Goal: Task Accomplishment & Management: Check status

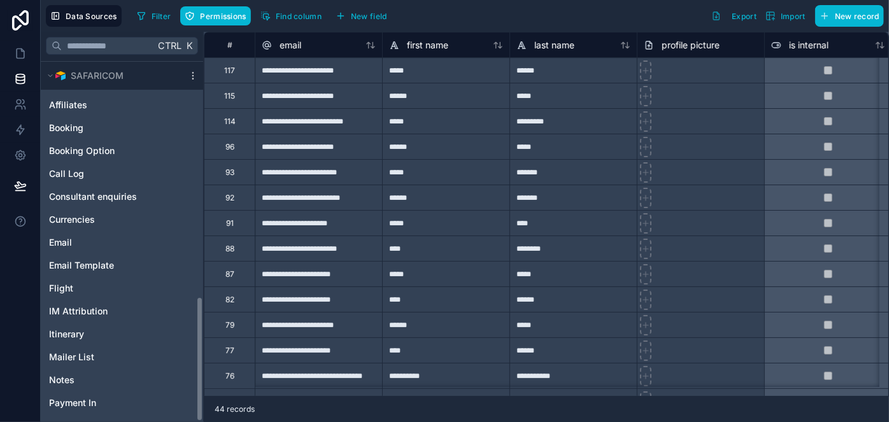
scroll to position [686, 0]
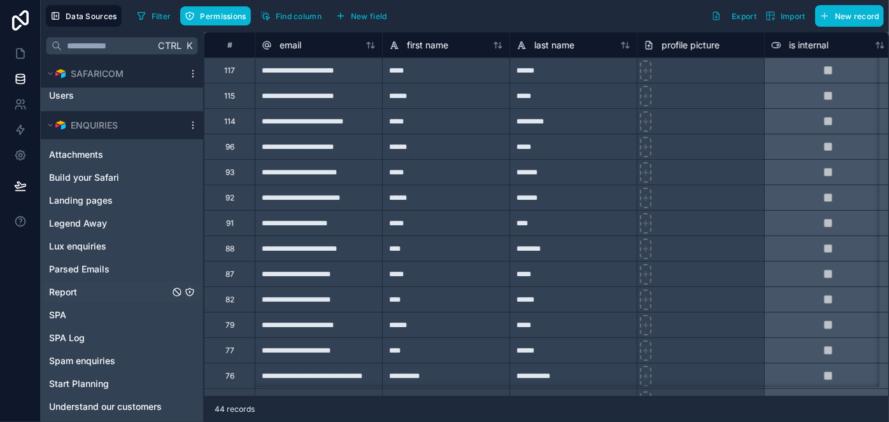
click at [80, 291] on link "Report" at bounding box center [121, 292] width 157 height 20
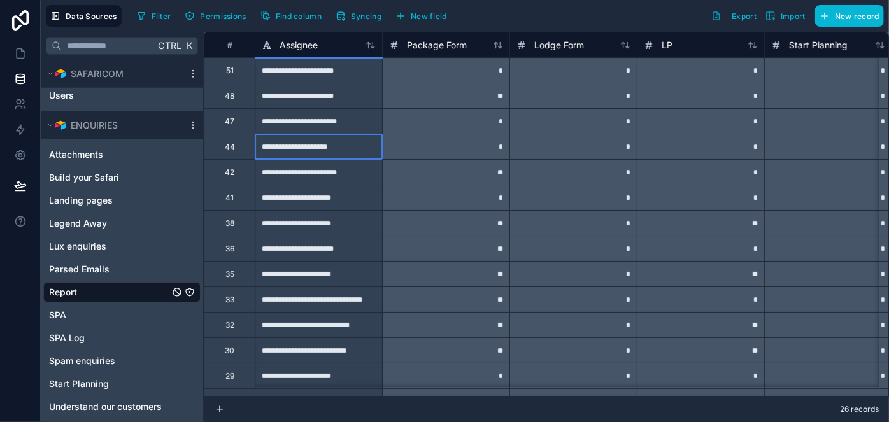
click at [307, 152] on div "**********" at bounding box center [318, 146] width 127 height 25
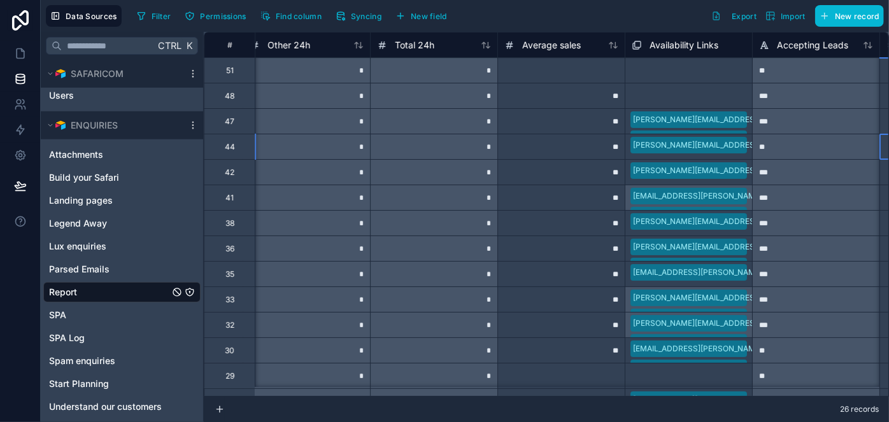
scroll to position [0, 2306]
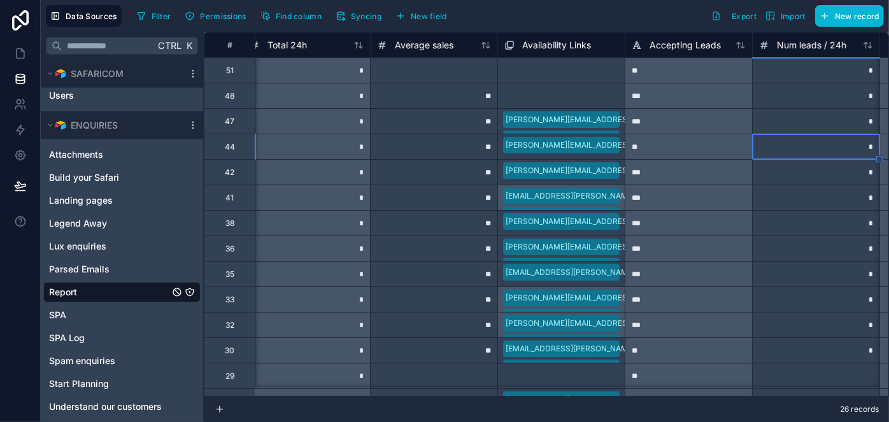
type input "*"
click at [832, 123] on div "*" at bounding box center [815, 120] width 127 height 25
type input "*"
click at [15, 55] on icon at bounding box center [20, 53] width 13 height 13
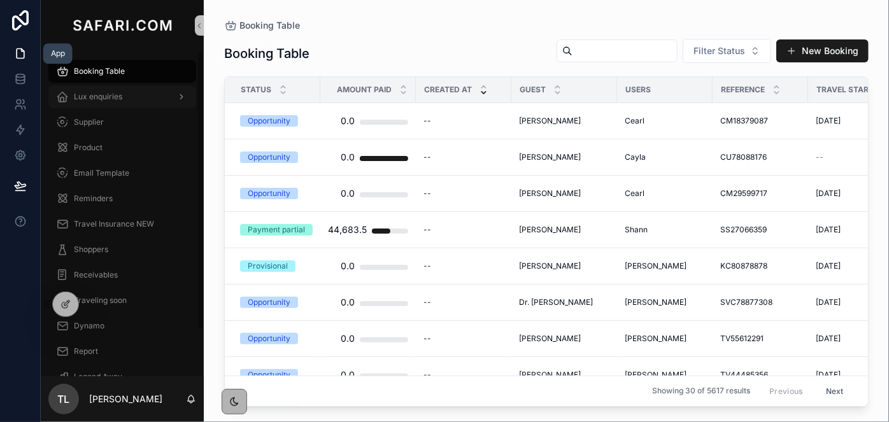
click at [82, 101] on span "Lux enquiries" at bounding box center [98, 97] width 48 height 10
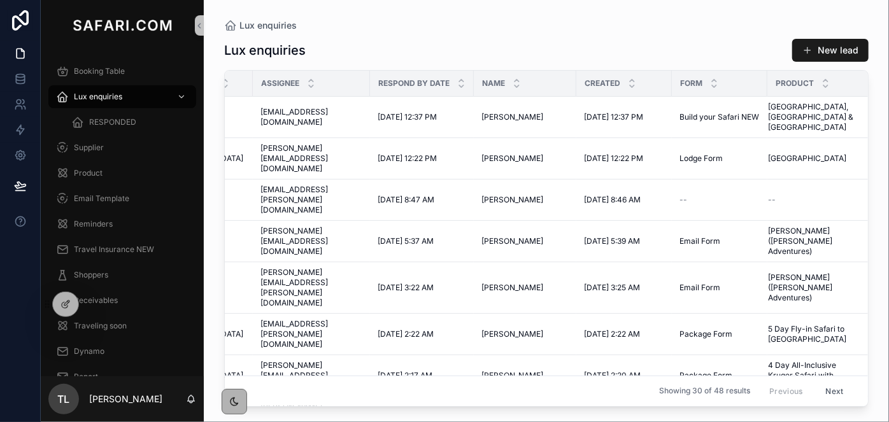
scroll to position [0, 170]
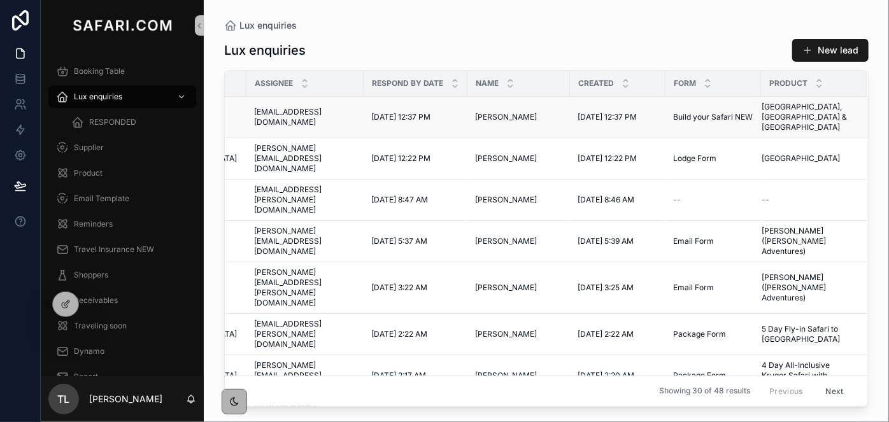
click at [782, 124] on span "[GEOGRAPHIC_DATA], [GEOGRAPHIC_DATA] & [GEOGRAPHIC_DATA]" at bounding box center [807, 117] width 90 height 31
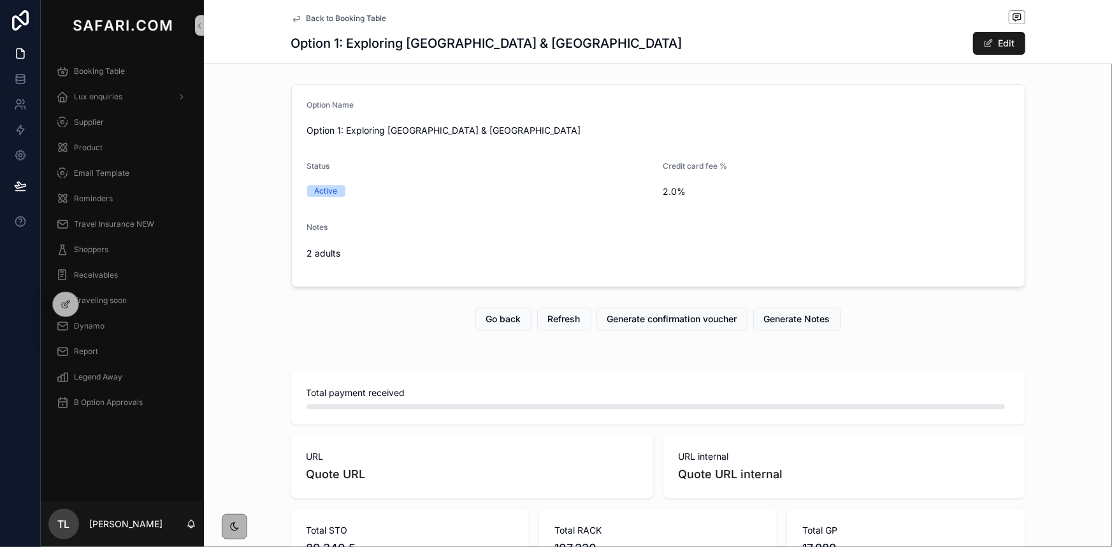
scroll to position [0, 377]
